Goal: Communication & Community: Answer question/provide support

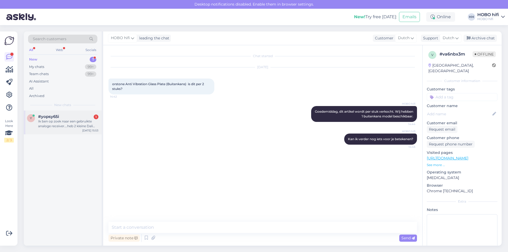
click at [77, 128] on div "Ik ben op zoek naar een gebruikte analoge receiver….heb 2 kleine Dali speakers …" at bounding box center [68, 124] width 60 height 10
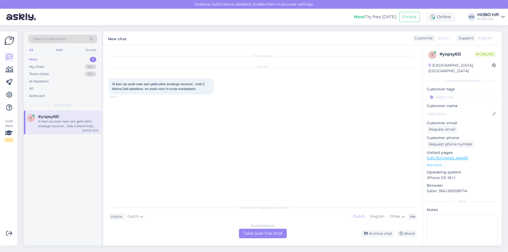
click at [264, 232] on div "Dutch to Dutch Take over the chat" at bounding box center [263, 234] width 48 height 10
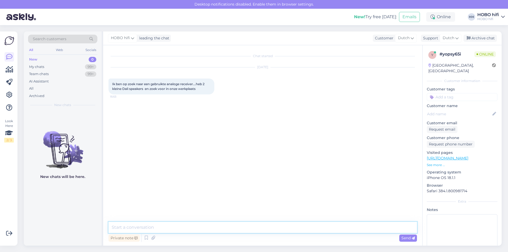
click at [175, 226] on textarea at bounding box center [262, 227] width 308 height 11
type textarea "Goedemiddag, ik ga even in ons systeem nakijken of wij een dergelijke receiver …"
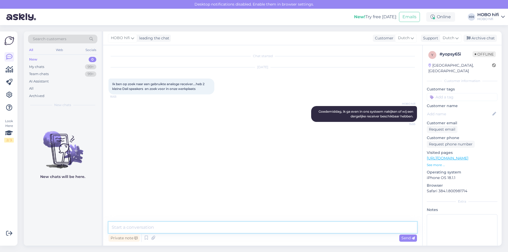
click at [132, 228] on textarea at bounding box center [262, 227] width 308 height 11
type textarea "Nee, helaas momenteel niet."
click at [407, 238] on span "Send" at bounding box center [407, 238] width 13 height 5
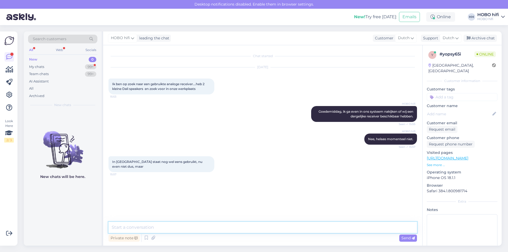
click at [156, 227] on textarea at bounding box center [262, 227] width 308 height 11
type textarea "Het aanbod wisselt regelmatig. Normaal gesproken staat het aanbod van de winkel…"
click at [403, 237] on span "Send" at bounding box center [407, 238] width 13 height 5
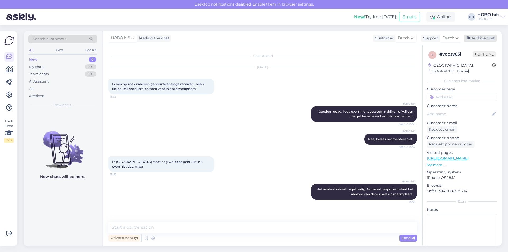
click at [474, 37] on div "Archive chat" at bounding box center [480, 38] width 33 height 7
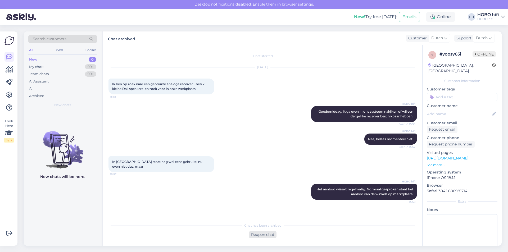
click at [253, 236] on div "Reopen chat" at bounding box center [263, 234] width 28 height 7
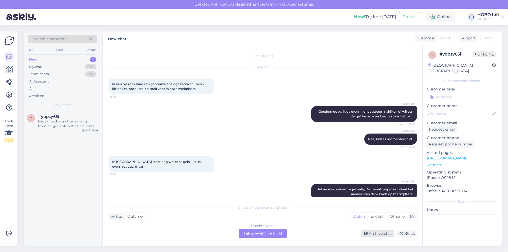
click at [372, 232] on div "Archive chat" at bounding box center [377, 233] width 33 height 7
